Goal: Transaction & Acquisition: Purchase product/service

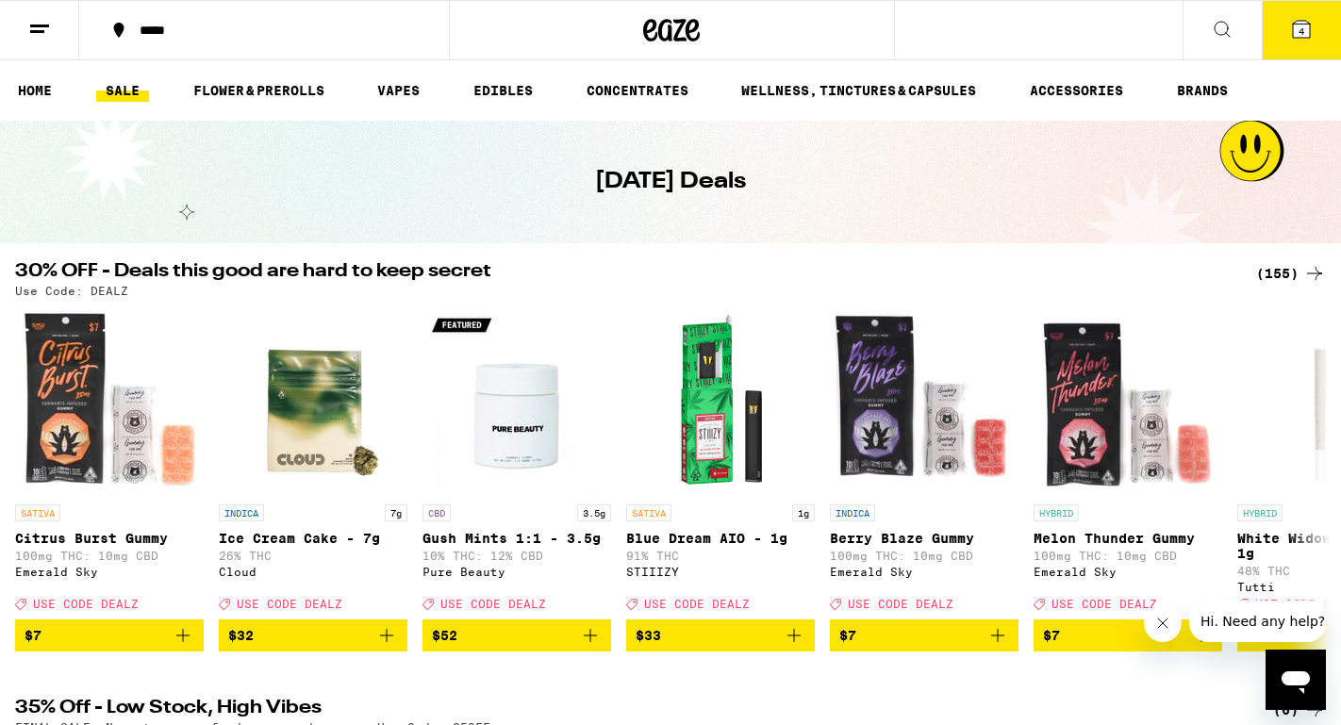
click at [1296, 33] on icon at bounding box center [1300, 29] width 17 height 17
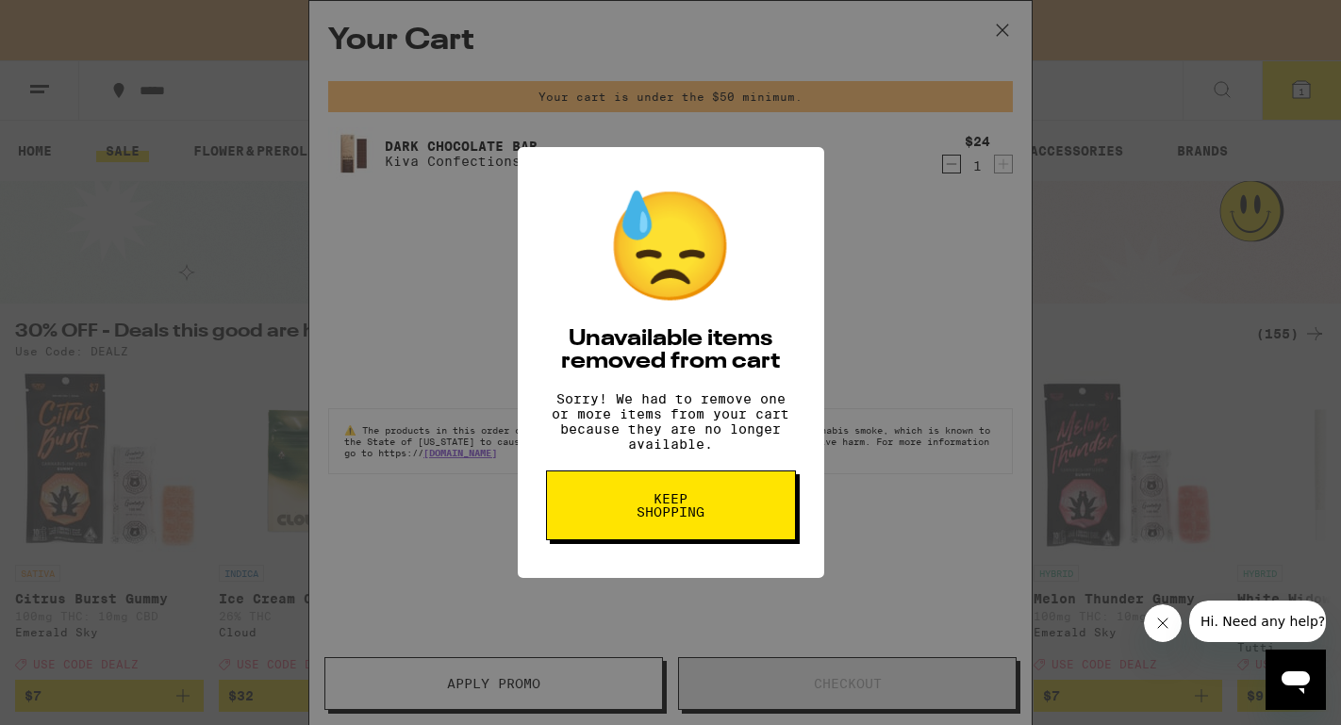
click at [662, 511] on span "Keep Shopping" at bounding box center [670, 505] width 97 height 26
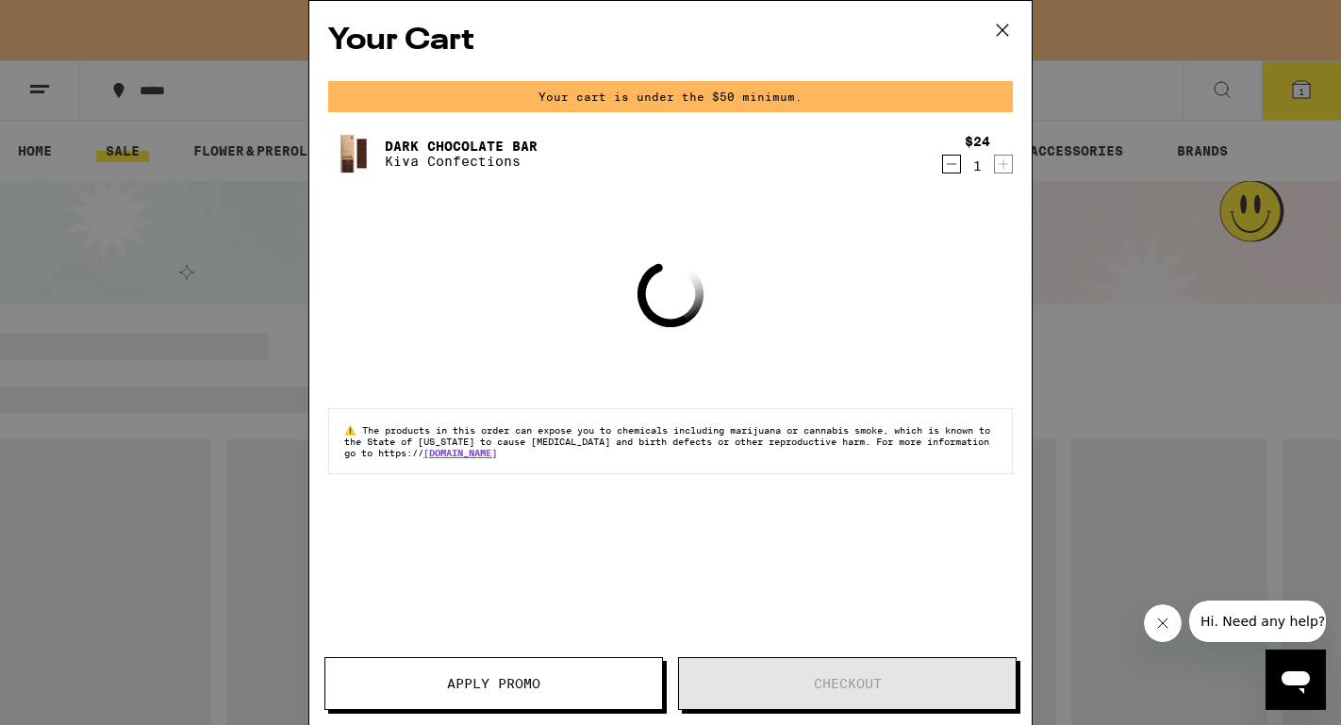
click at [950, 162] on icon "Decrement" at bounding box center [951, 164] width 17 height 23
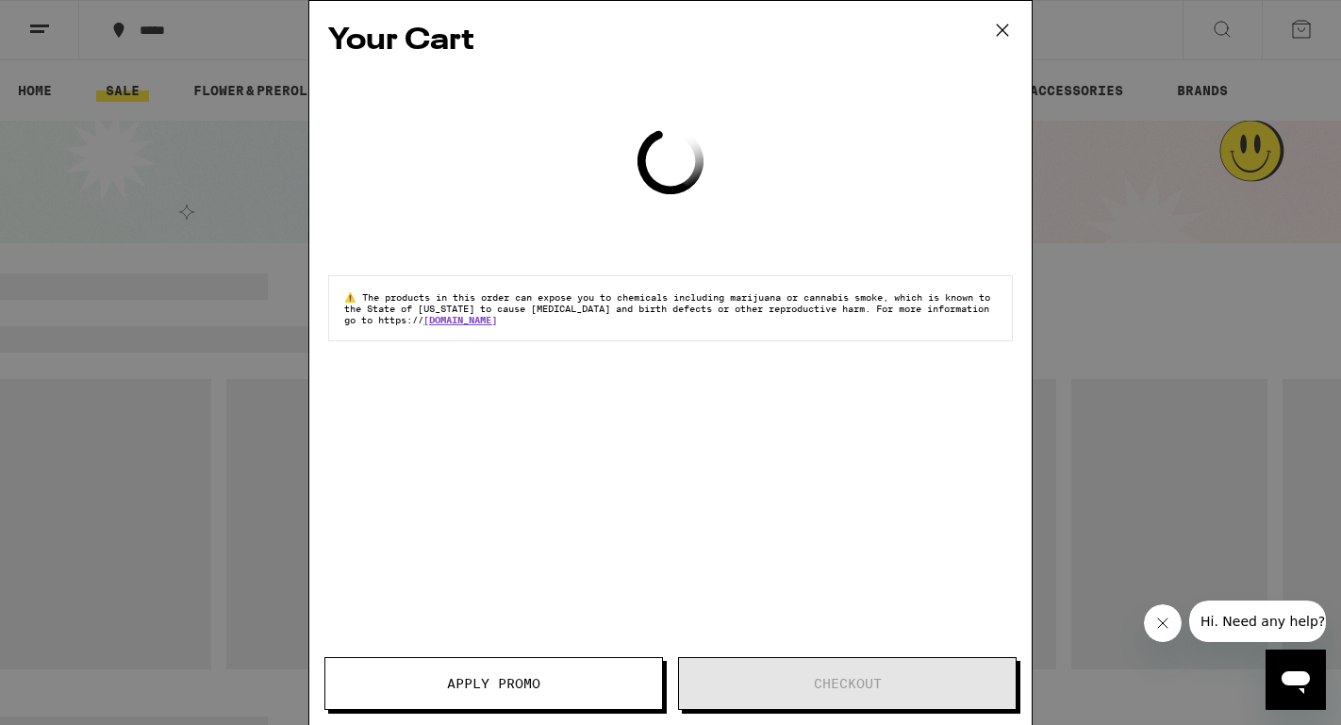
click at [996, 25] on icon at bounding box center [1002, 30] width 28 height 28
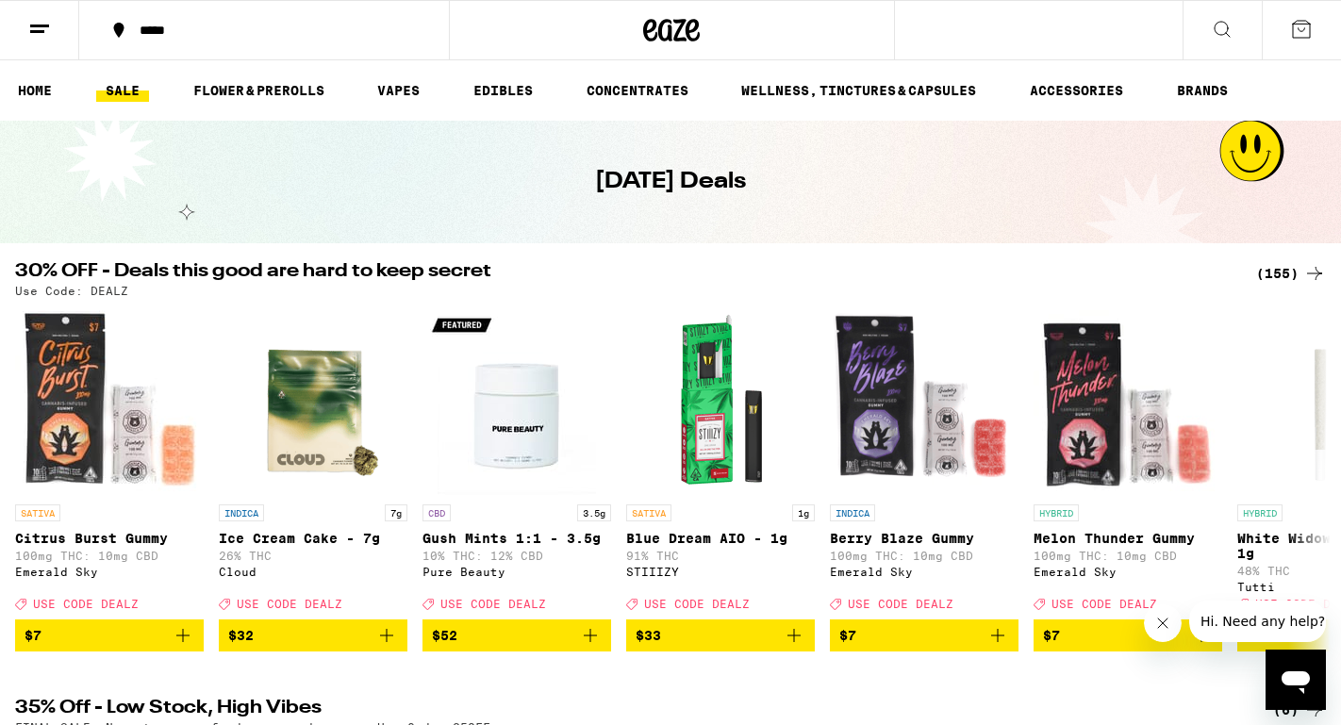
click at [34, 31] on line at bounding box center [37, 31] width 14 height 0
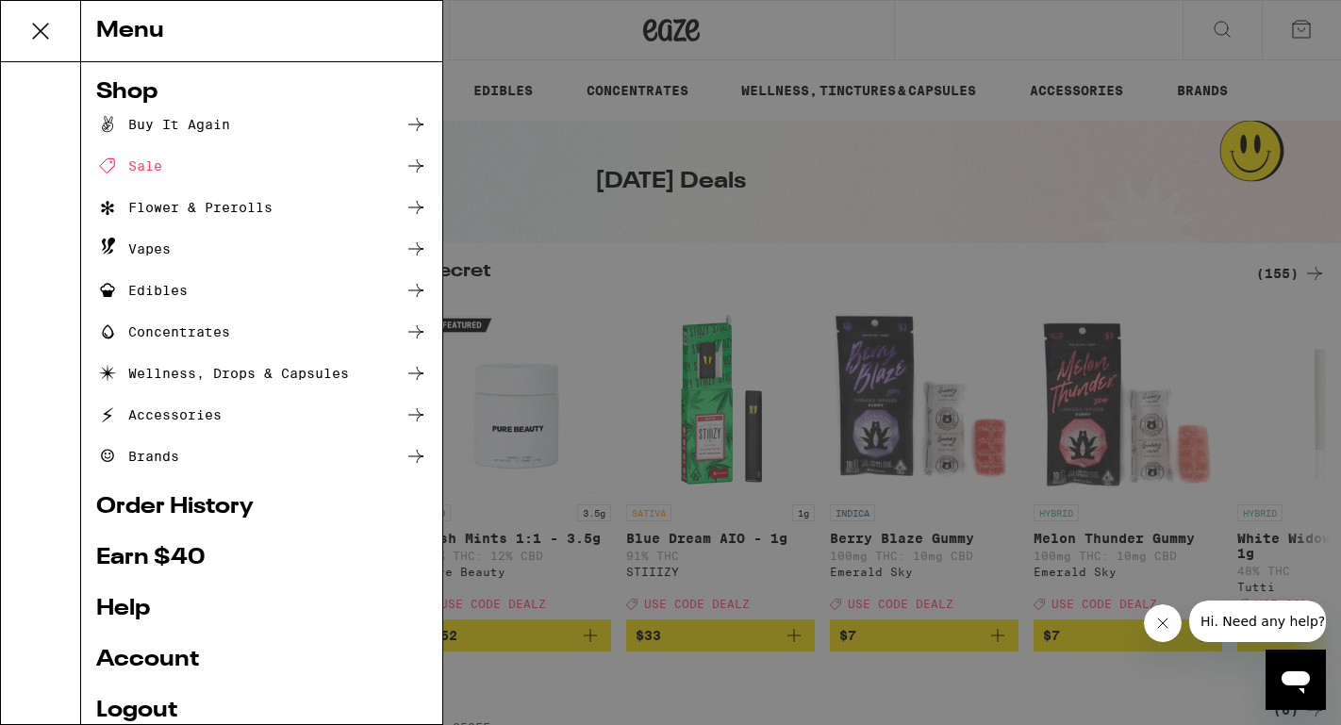
click at [493, 196] on div "Menu Shop Buy It Again Sale Flower & Prerolls Vapes Edibles Concentrates Wellne…" at bounding box center [670, 362] width 1341 height 725
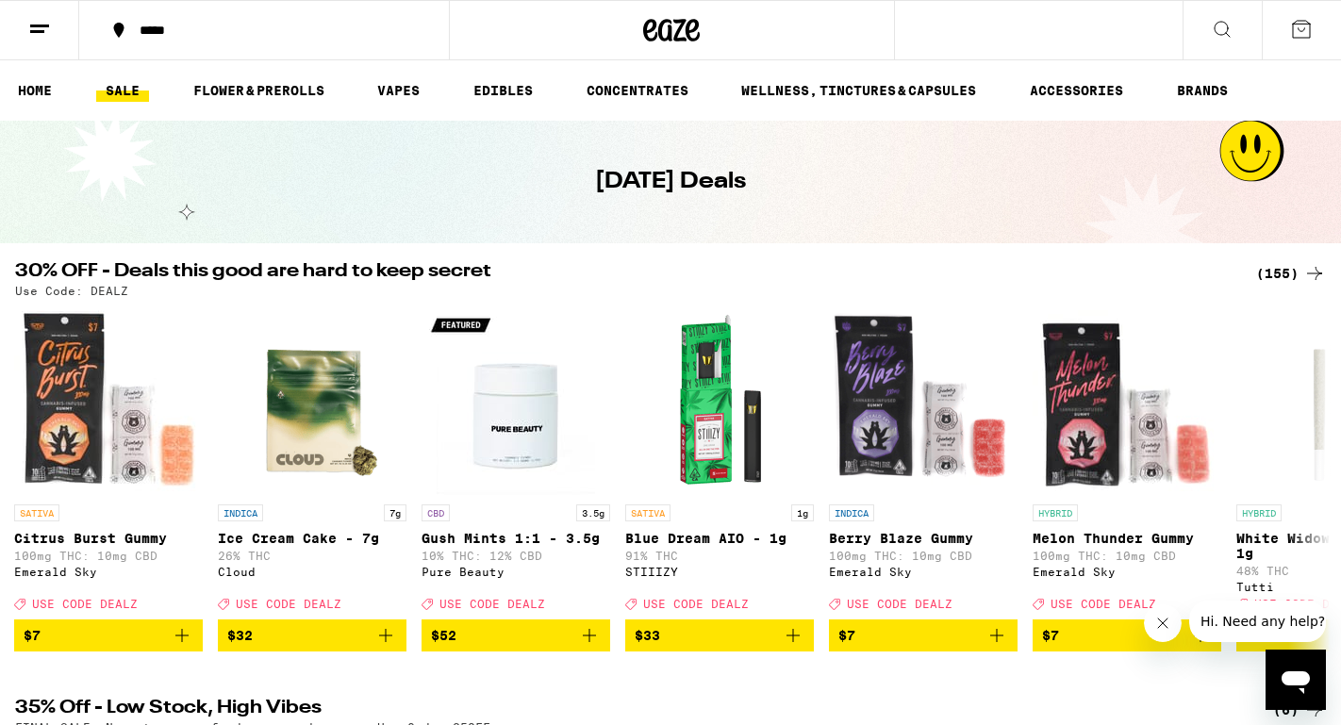
click at [1292, 271] on div "(155)" at bounding box center [1291, 273] width 70 height 23
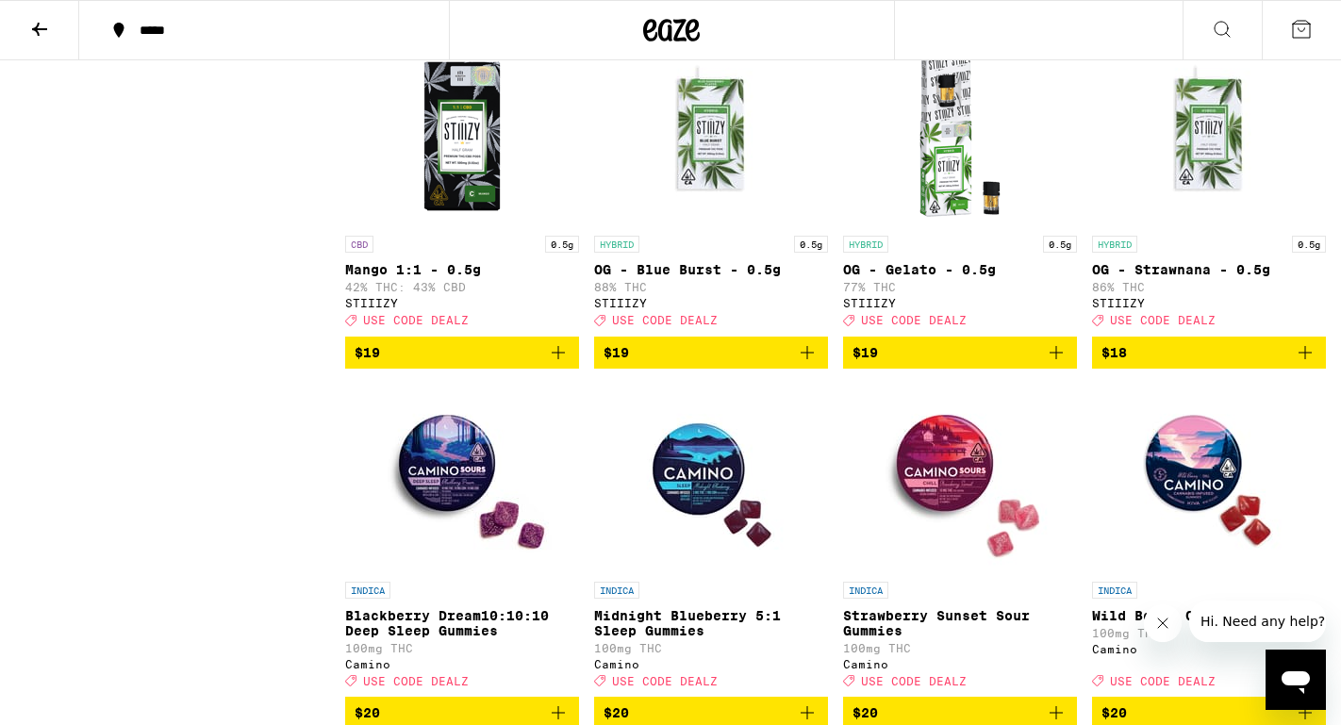
scroll to position [3498, 0]
